Goal: Task Accomplishment & Management: Complete application form

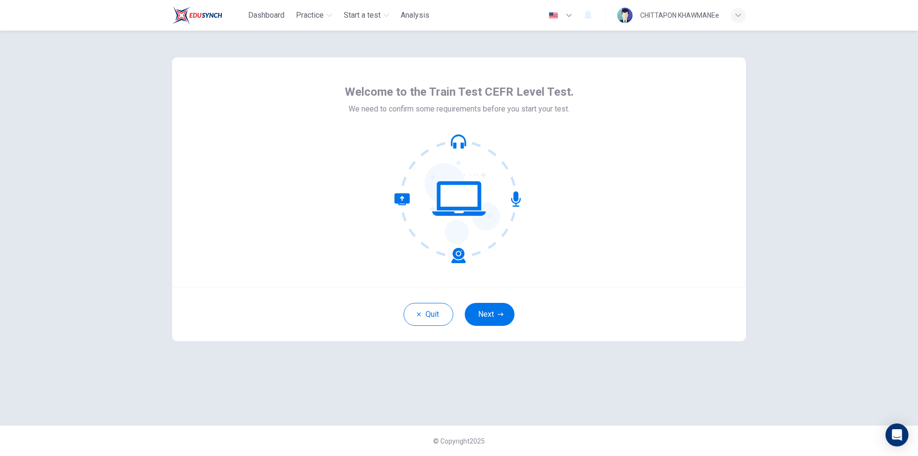
click at [485, 314] on button "Next" at bounding box center [490, 314] width 50 height 23
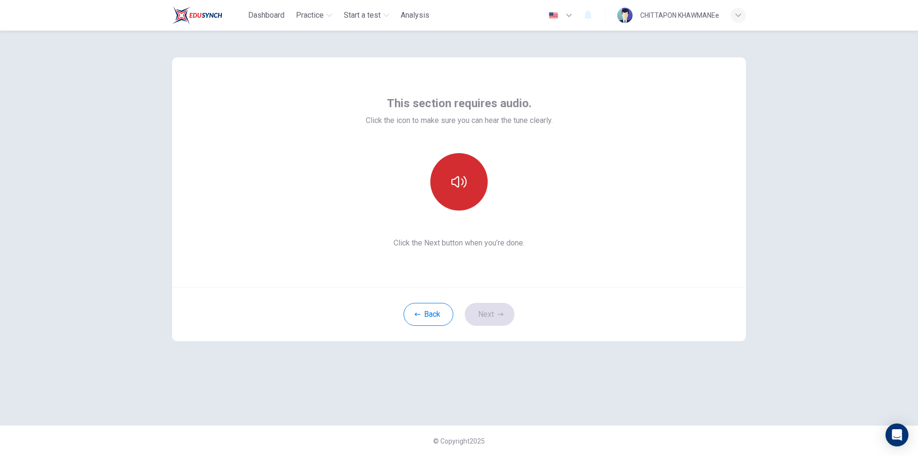
click at [456, 177] on icon "button" at bounding box center [458, 181] width 15 height 15
click at [502, 315] on icon "button" at bounding box center [501, 313] width 6 height 3
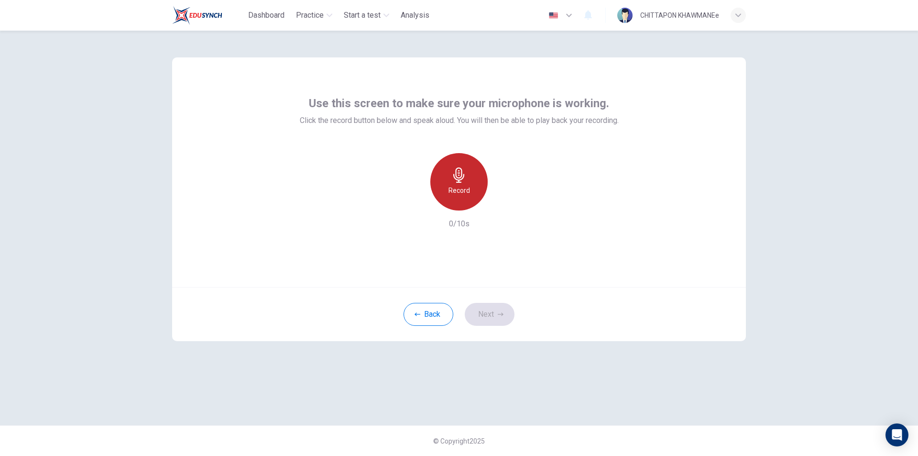
click at [453, 181] on icon "button" at bounding box center [458, 174] width 15 height 15
click at [500, 302] on div "Back Next" at bounding box center [459, 314] width 574 height 54
click at [500, 201] on icon "button" at bounding box center [503, 203] width 10 height 10
click at [484, 309] on button "Next" at bounding box center [490, 314] width 50 height 23
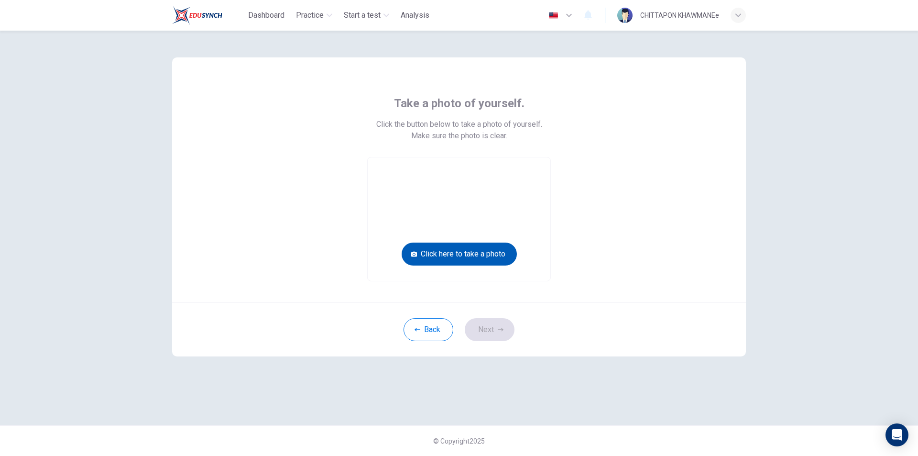
click at [465, 252] on button "Click here to take a photo" at bounding box center [459, 253] width 115 height 23
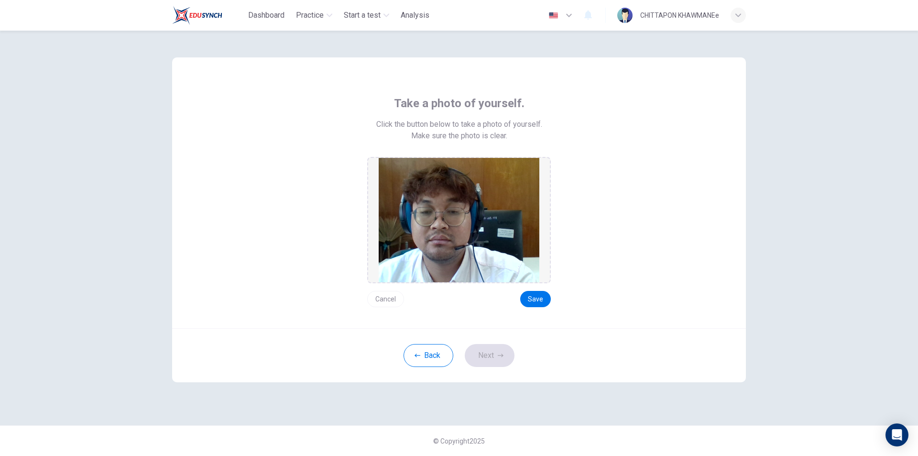
click at [525, 289] on div "Cancel Save" at bounding box center [459, 295] width 184 height 24
click at [539, 302] on button "Save" at bounding box center [535, 299] width 31 height 16
click at [495, 360] on button "Next" at bounding box center [490, 355] width 50 height 23
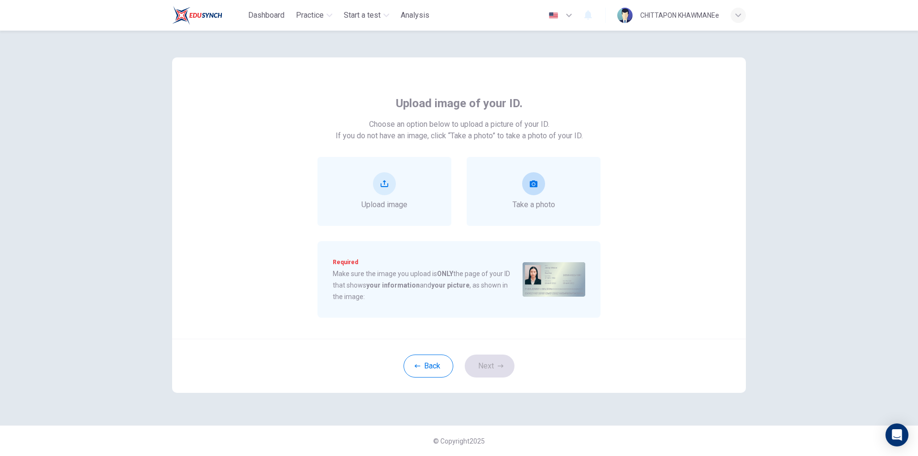
click at [548, 196] on div "Take a photo" at bounding box center [534, 191] width 43 height 38
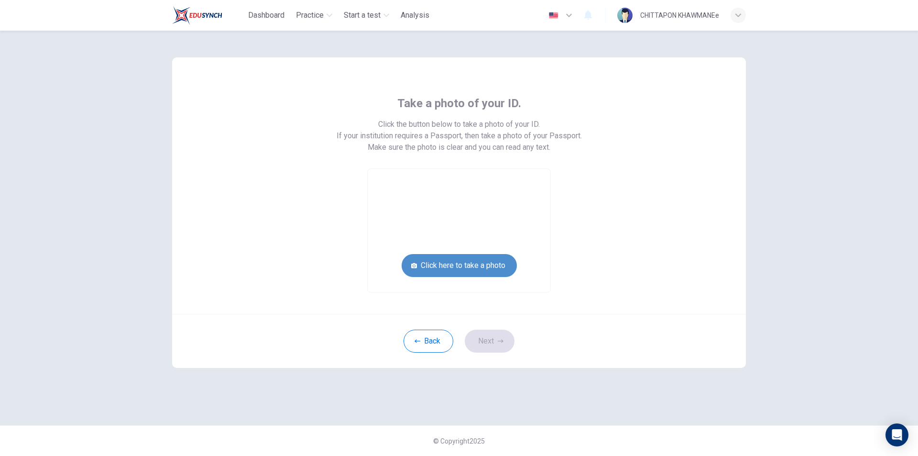
click at [492, 267] on button "Click here to take a photo" at bounding box center [459, 265] width 115 height 23
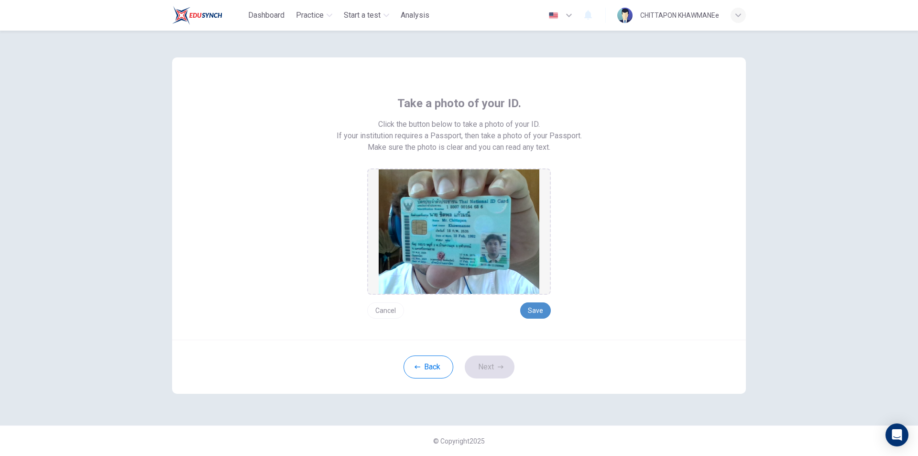
click at [536, 308] on button "Save" at bounding box center [535, 310] width 31 height 16
click at [493, 363] on button "Next" at bounding box center [490, 366] width 50 height 23
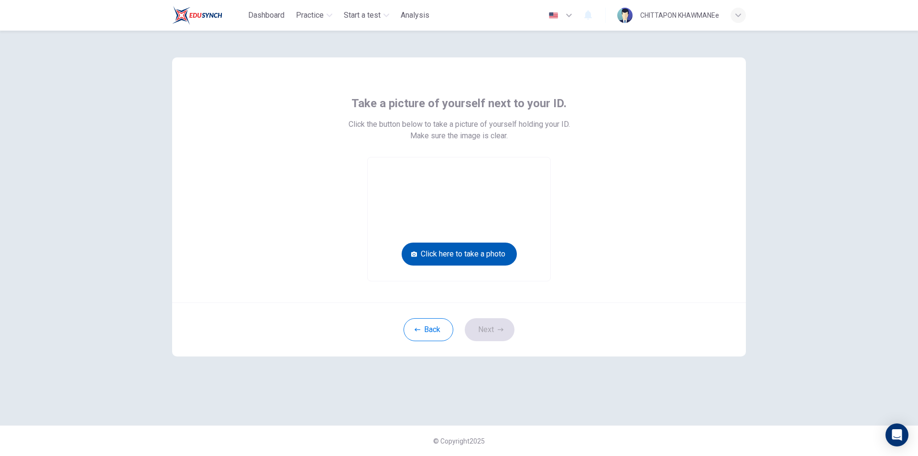
click at [481, 254] on button "Click here to take a photo" at bounding box center [459, 253] width 115 height 23
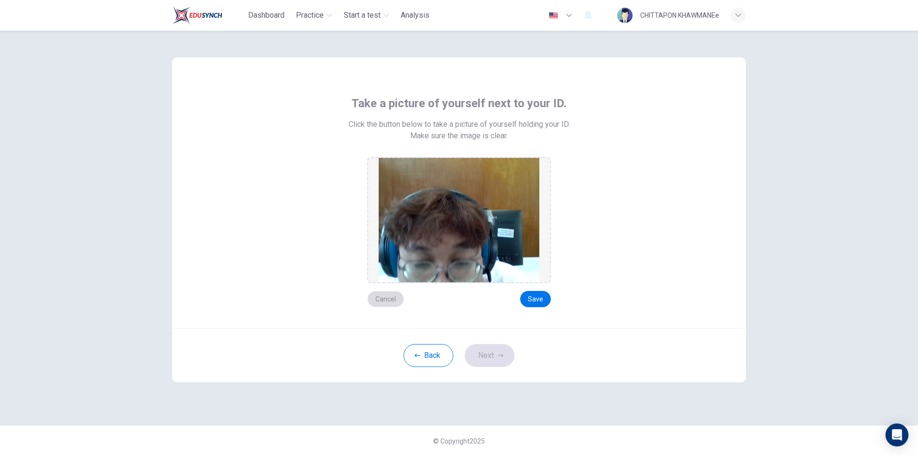
click at [395, 302] on button "Cancel" at bounding box center [385, 299] width 37 height 16
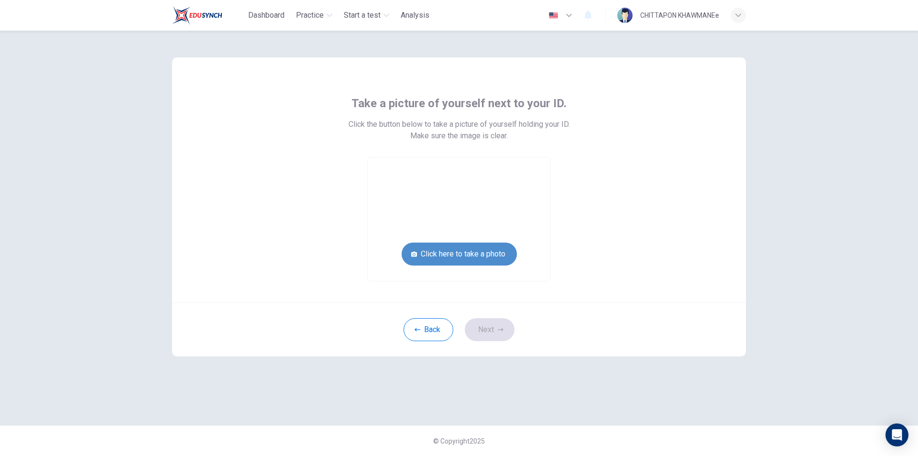
click at [457, 255] on button "Click here to take a photo" at bounding box center [459, 253] width 115 height 23
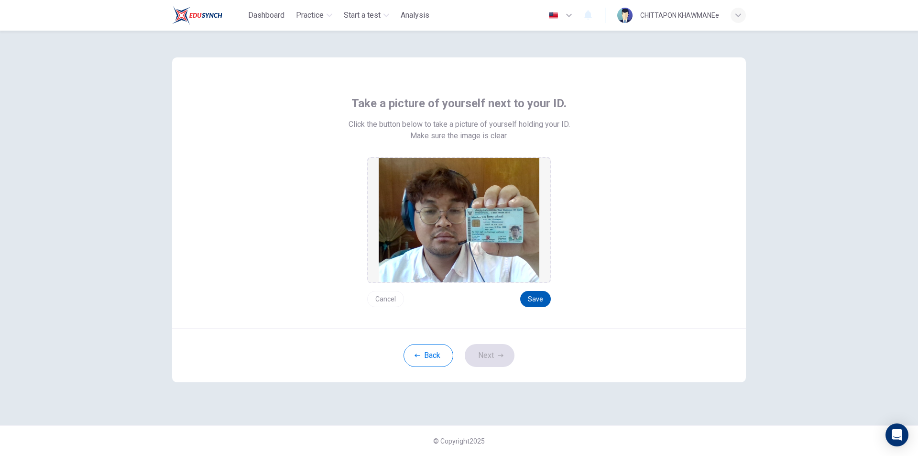
click at [531, 301] on button "Save" at bounding box center [535, 299] width 31 height 16
click at [499, 360] on button "Next" at bounding box center [490, 355] width 50 height 23
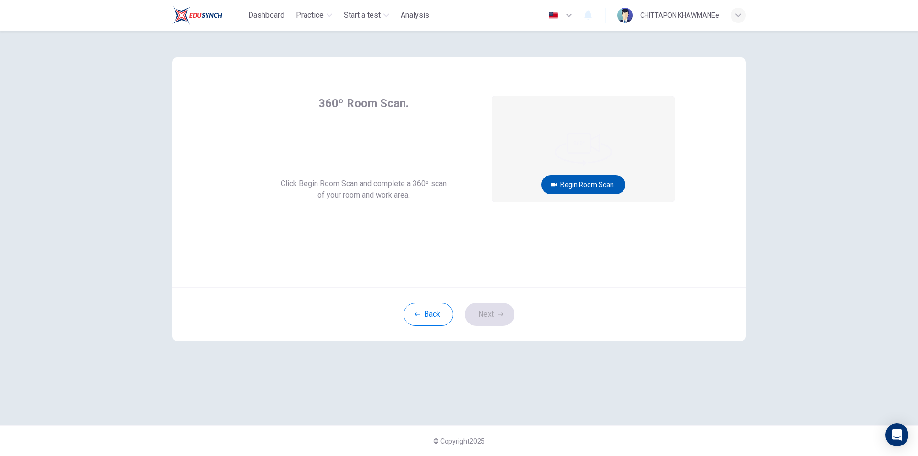
click at [594, 184] on button "Begin Room Scan" at bounding box center [583, 184] width 84 height 19
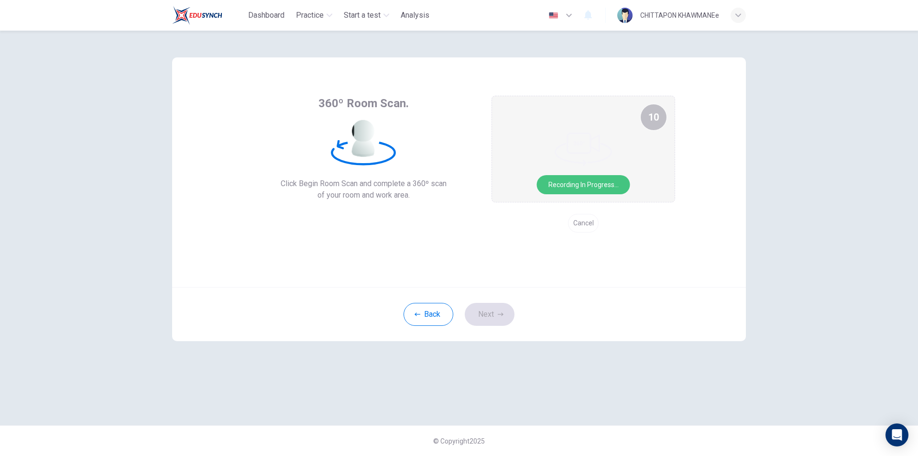
click at [594, 182] on button "Recording in progress..." at bounding box center [583, 184] width 93 height 19
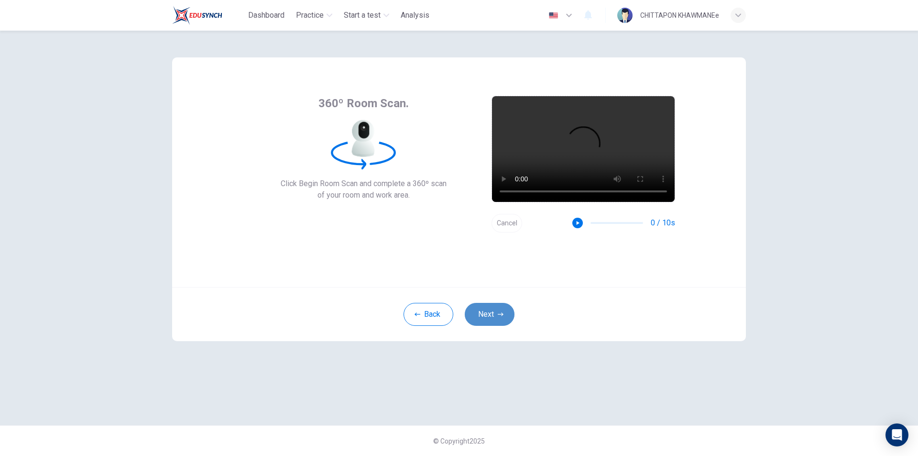
click at [500, 310] on button "Next" at bounding box center [490, 314] width 50 height 23
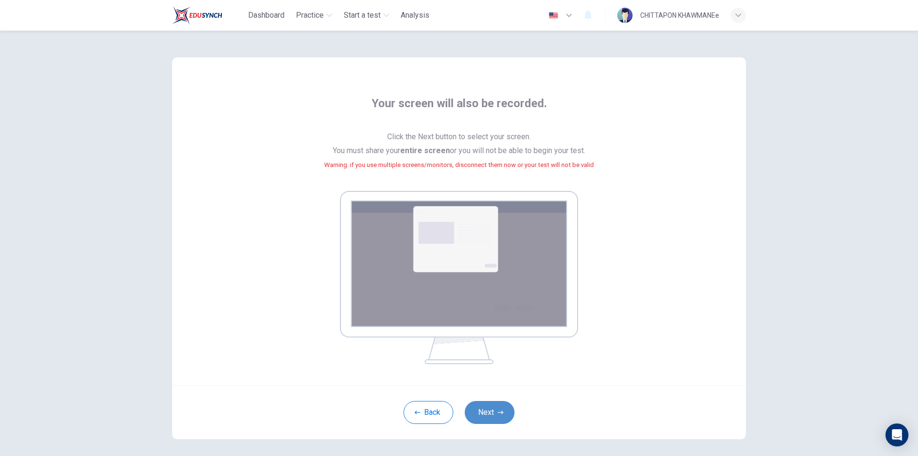
click at [483, 409] on button "Next" at bounding box center [490, 412] width 50 height 23
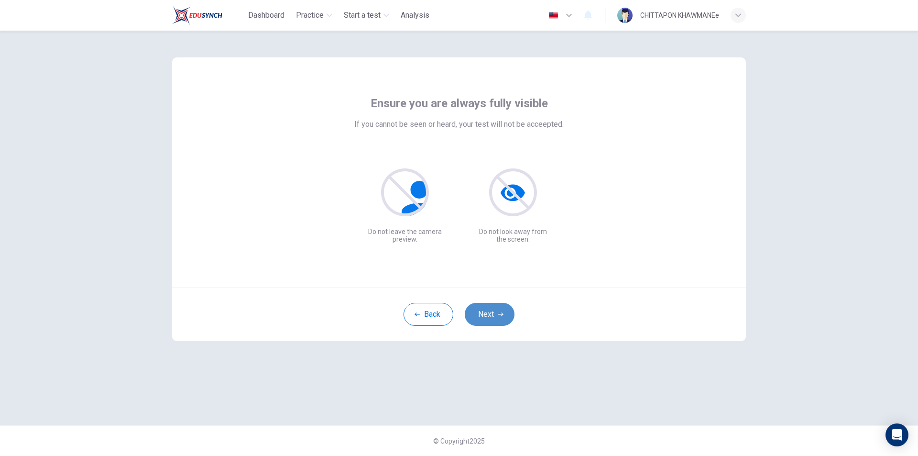
click at [498, 305] on button "Next" at bounding box center [490, 314] width 50 height 23
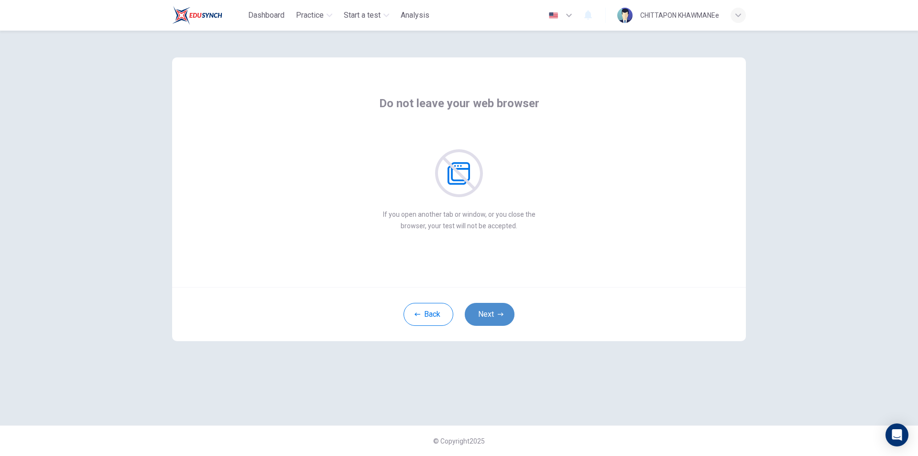
click at [495, 307] on button "Next" at bounding box center [490, 314] width 50 height 23
click at [492, 310] on button "Next" at bounding box center [490, 314] width 50 height 23
click at [493, 310] on button "Next" at bounding box center [490, 314] width 50 height 23
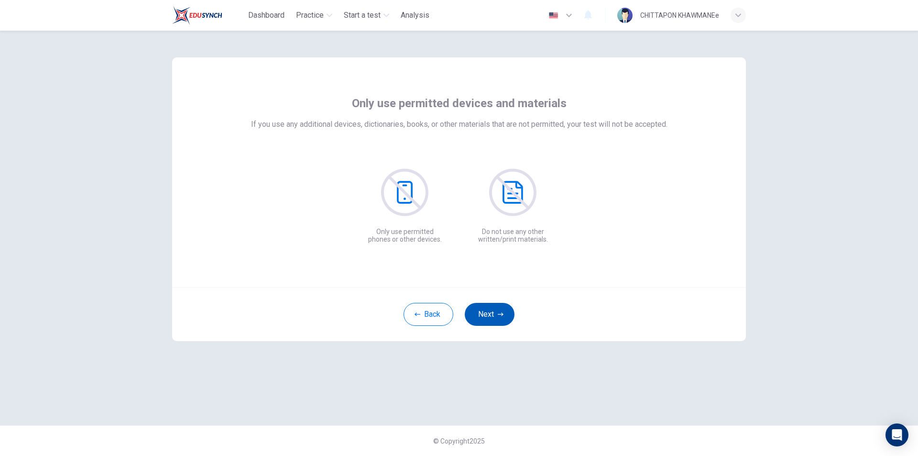
click at [493, 310] on button "Next" at bounding box center [490, 314] width 50 height 23
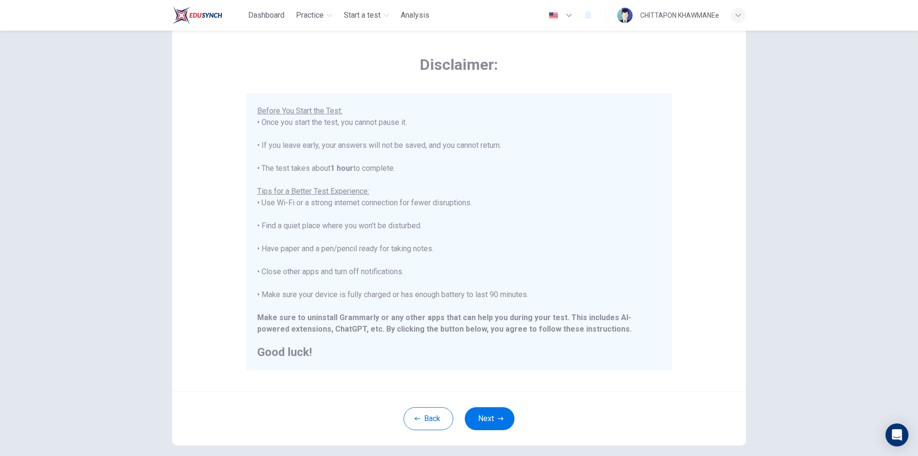
scroll to position [76, 0]
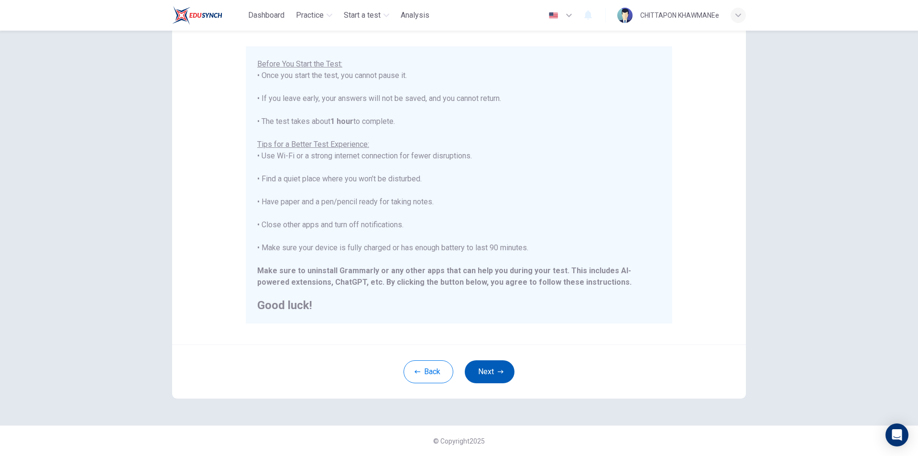
click at [498, 370] on icon "button" at bounding box center [501, 372] width 6 height 6
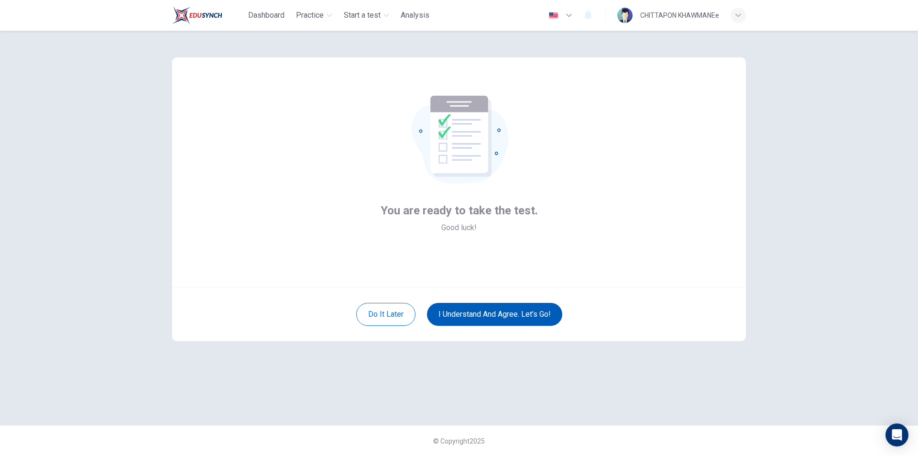
scroll to position [0, 0]
click at [489, 313] on button "I understand and agree. Let’s go!" at bounding box center [494, 314] width 135 height 23
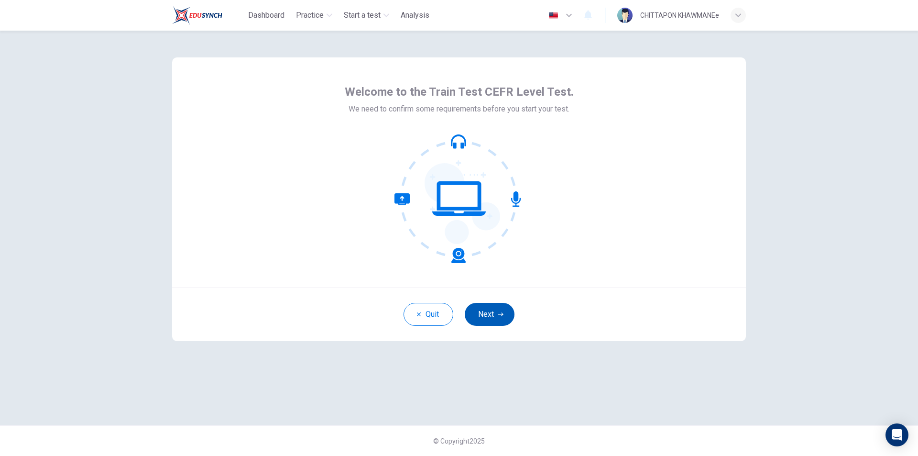
click at [487, 307] on button "Next" at bounding box center [490, 314] width 50 height 23
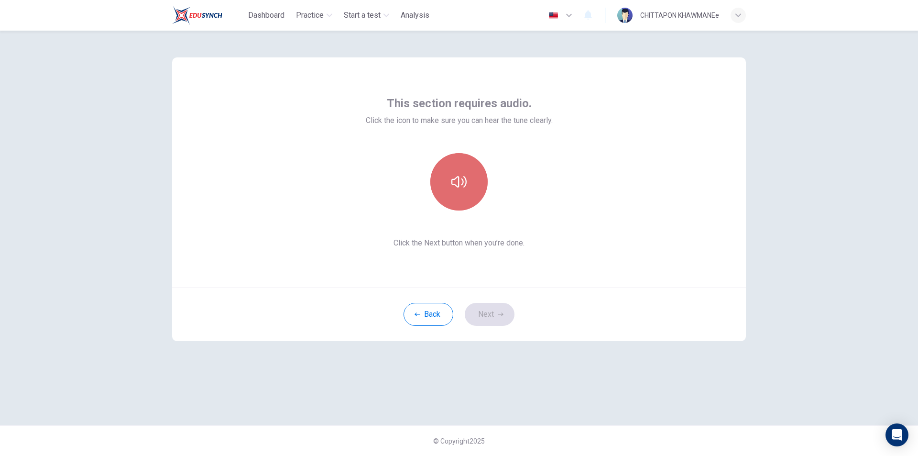
click at [466, 193] on button "button" at bounding box center [458, 181] width 57 height 57
click at [490, 314] on button "Next" at bounding box center [490, 314] width 50 height 23
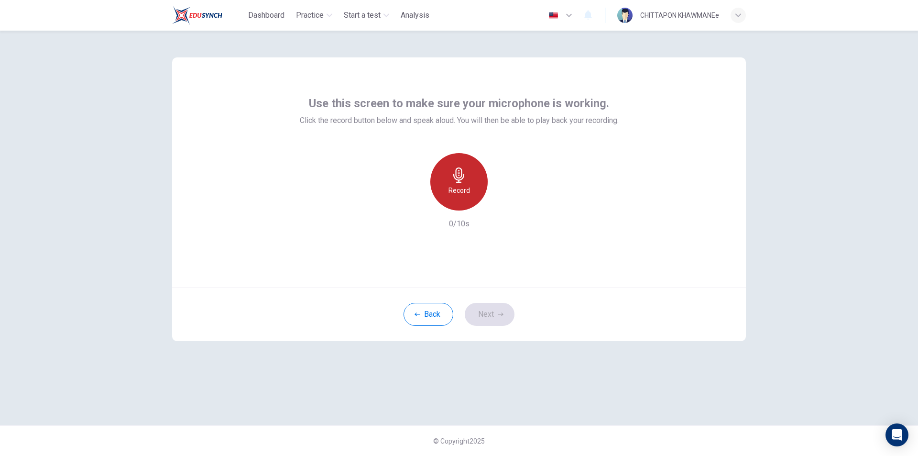
click at [441, 199] on div "Record" at bounding box center [458, 181] width 57 height 57
click at [495, 306] on button "Next" at bounding box center [490, 314] width 50 height 23
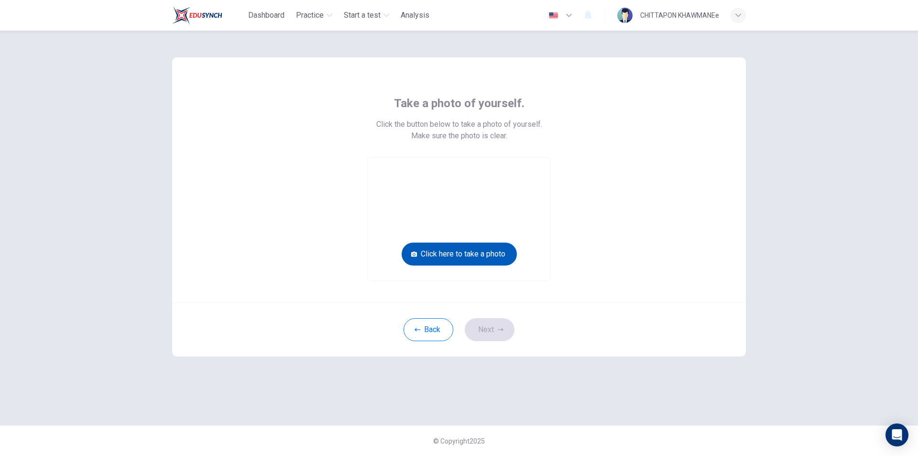
click at [473, 250] on button "Click here to take a photo" at bounding box center [459, 253] width 115 height 23
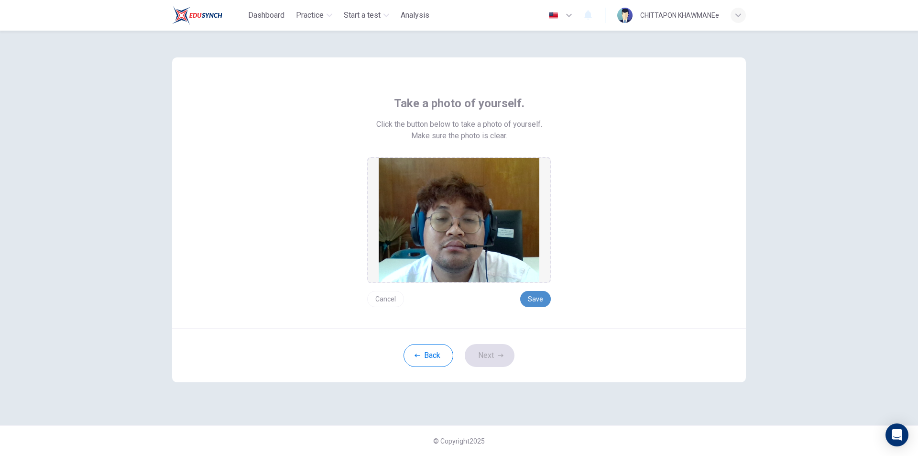
click at [538, 302] on button "Save" at bounding box center [535, 299] width 31 height 16
click at [492, 355] on button "Next" at bounding box center [490, 355] width 50 height 23
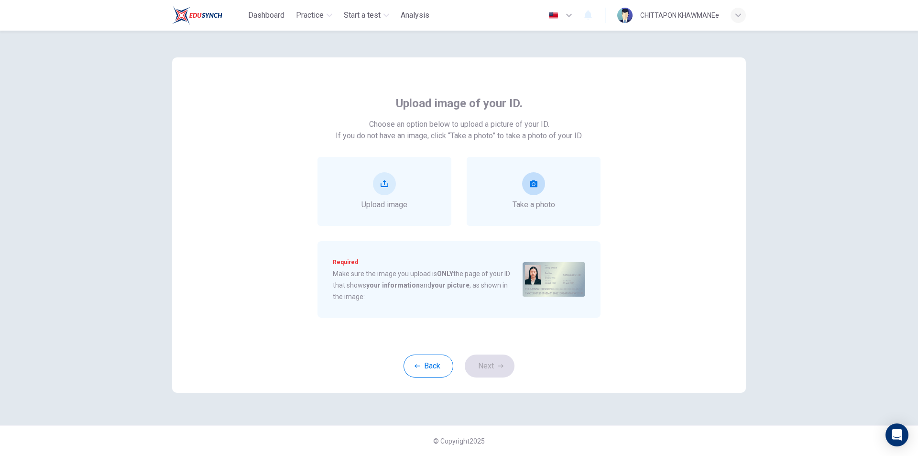
click at [514, 177] on div "Take a photo" at bounding box center [534, 191] width 43 height 38
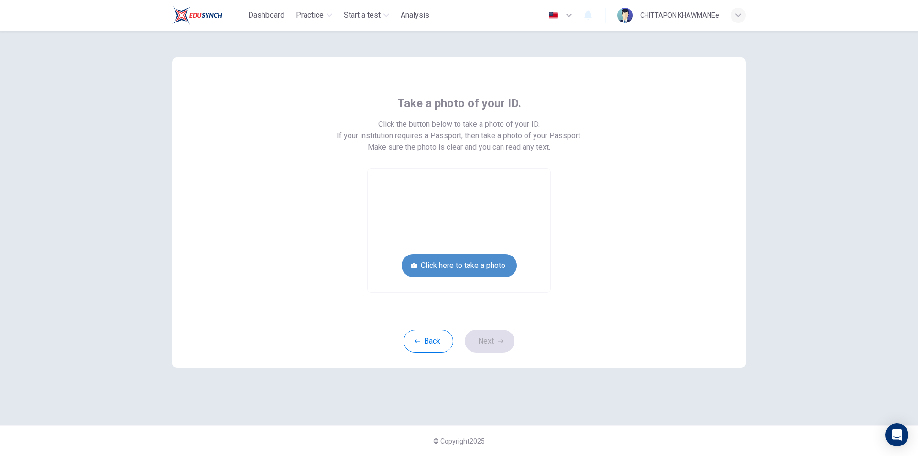
click at [468, 265] on button "Click here to take a photo" at bounding box center [459, 265] width 115 height 23
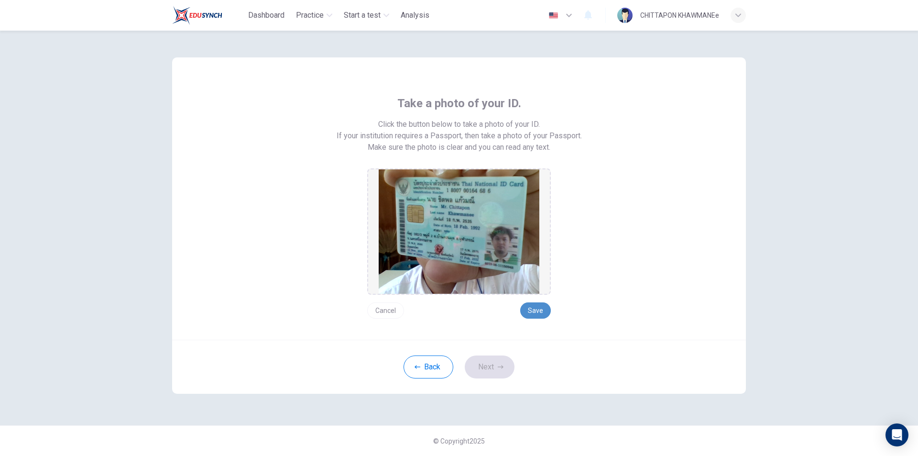
click at [535, 309] on button "Save" at bounding box center [535, 310] width 31 height 16
click at [538, 309] on button "Save" at bounding box center [535, 310] width 31 height 16
click at [500, 363] on button "Next" at bounding box center [490, 366] width 50 height 23
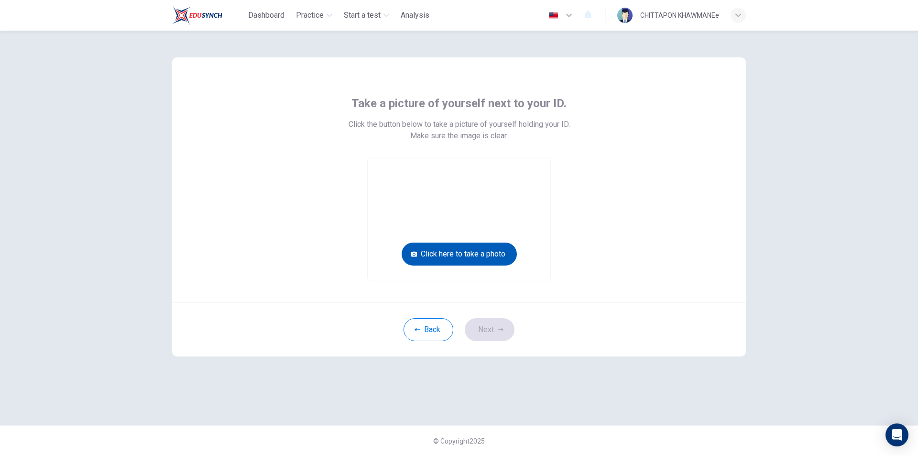
click at [482, 253] on button "Click here to take a photo" at bounding box center [459, 253] width 115 height 23
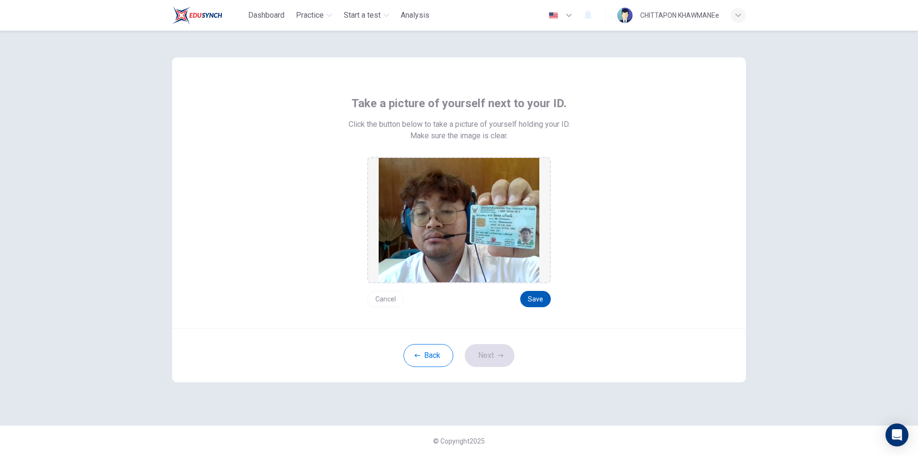
click at [527, 297] on button "Save" at bounding box center [535, 299] width 31 height 16
click at [505, 356] on button "Next" at bounding box center [490, 355] width 50 height 23
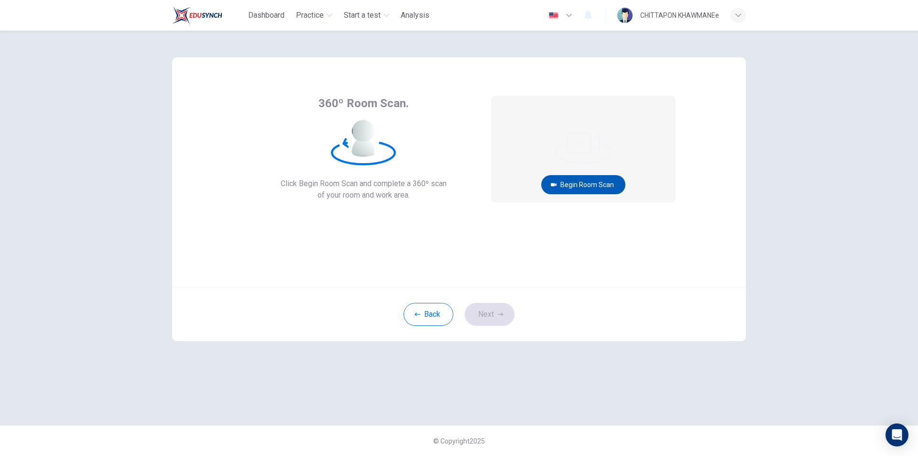
click at [614, 183] on button "Begin Room Scan" at bounding box center [583, 184] width 84 height 19
click at [597, 181] on button "Recording in progress..." at bounding box center [583, 184] width 93 height 19
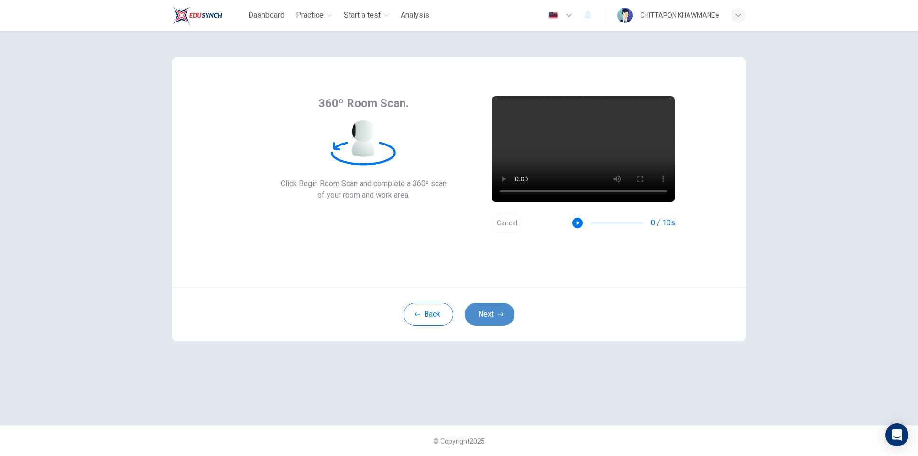
click at [496, 319] on button "Next" at bounding box center [490, 314] width 50 height 23
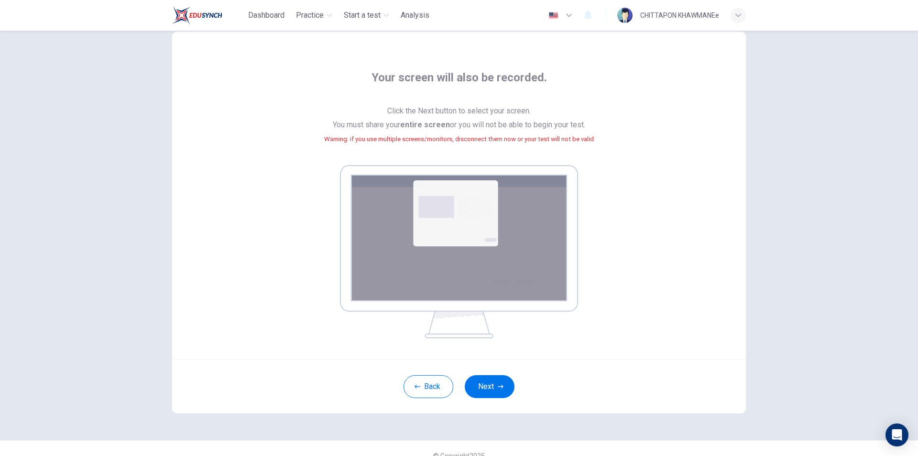
scroll to position [40, 0]
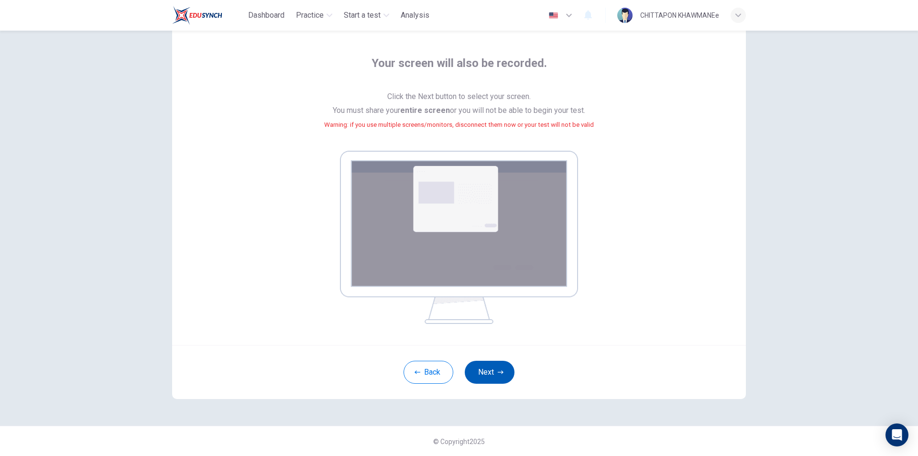
click at [490, 374] on button "Next" at bounding box center [490, 372] width 50 height 23
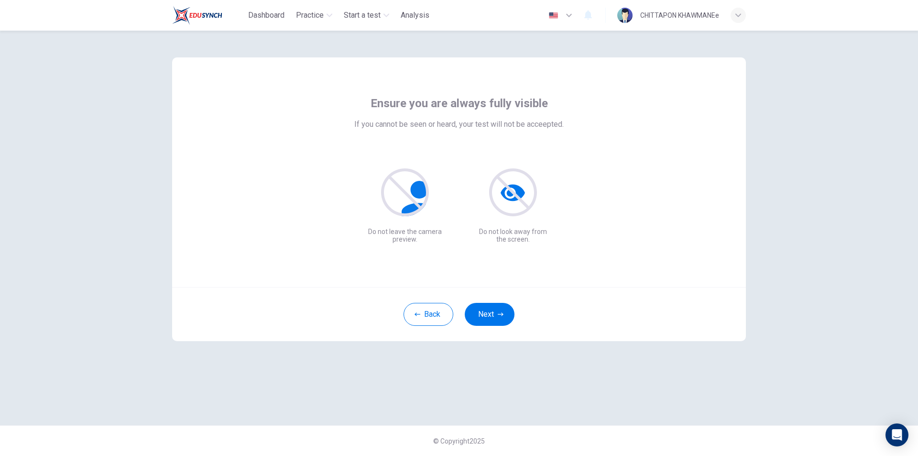
scroll to position [0, 0]
click at [497, 317] on button "Next" at bounding box center [490, 314] width 50 height 23
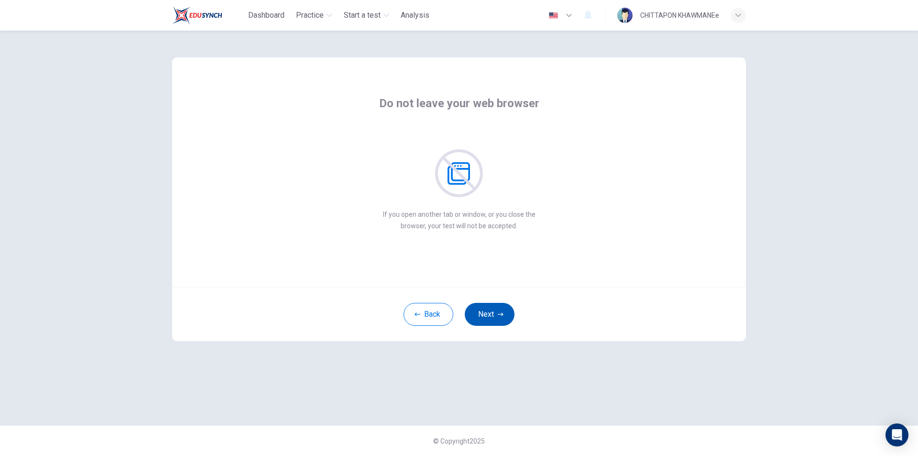
click at [501, 314] on icon "button" at bounding box center [501, 313] width 6 height 3
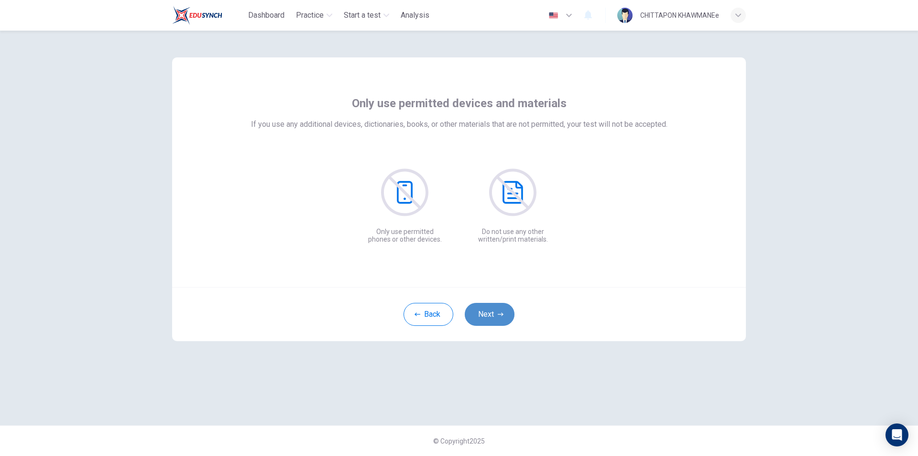
click at [501, 314] on icon "button" at bounding box center [501, 313] width 6 height 3
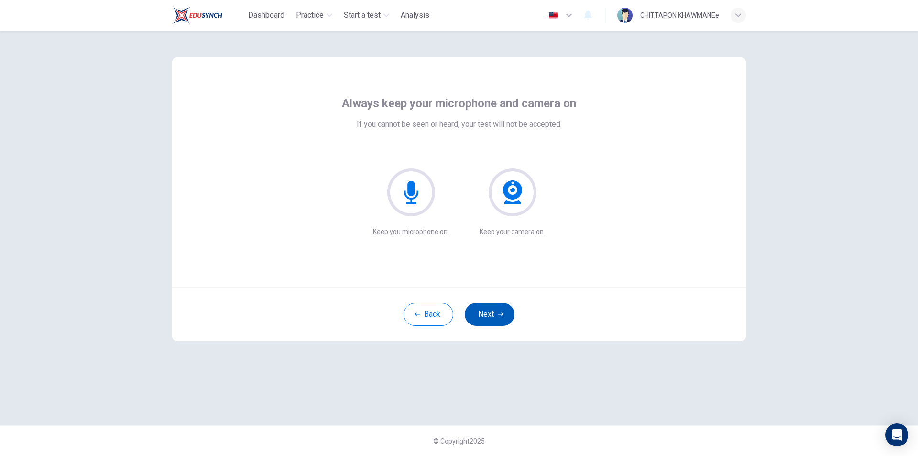
click at [501, 314] on icon "button" at bounding box center [501, 313] width 6 height 3
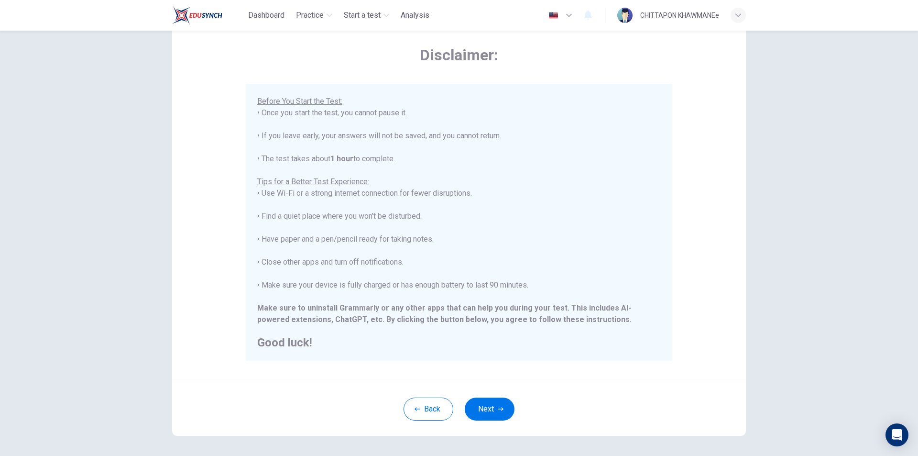
scroll to position [76, 0]
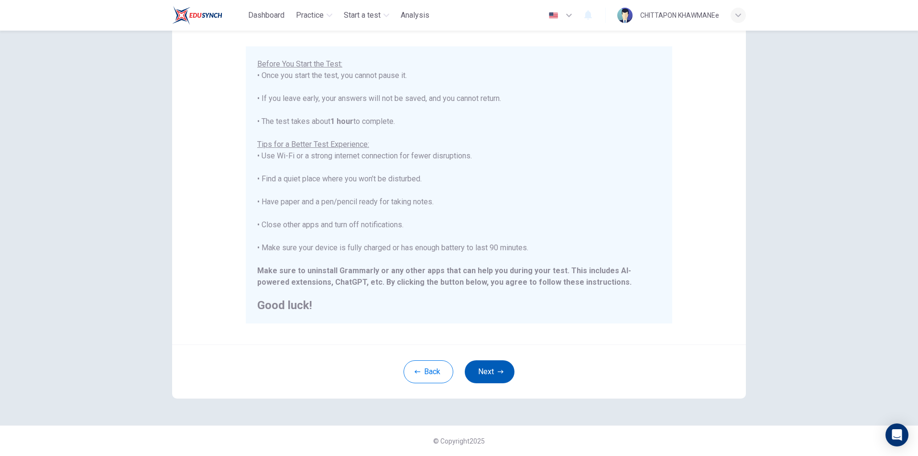
click at [486, 365] on button "Next" at bounding box center [490, 371] width 50 height 23
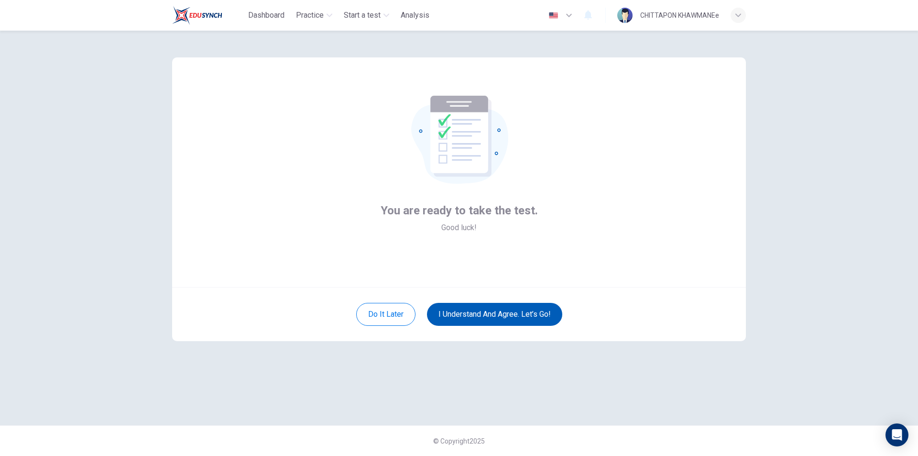
scroll to position [0, 0]
click at [504, 319] on button "I understand and agree. Let’s go!" at bounding box center [494, 314] width 135 height 23
